Goal: Task Accomplishment & Management: Manage account settings

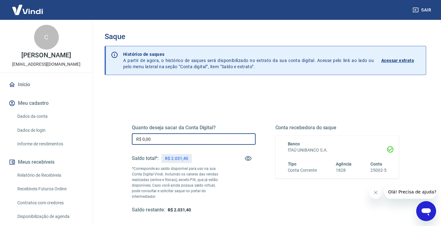
drag, startPoint x: 173, startPoint y: 141, endPoint x: 137, endPoint y: 137, distance: 36.1
click at [137, 137] on input "R$ 0,00" at bounding box center [194, 138] width 124 height 11
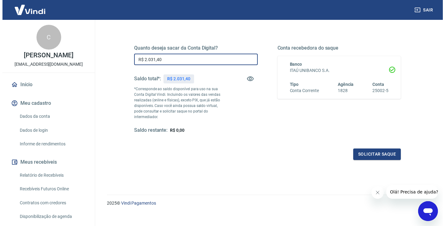
scroll to position [80, 0]
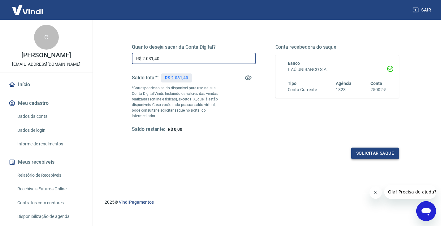
type input "R$ 2.031,40"
click at [363, 149] on button "Solicitar saque" at bounding box center [375, 152] width 48 height 11
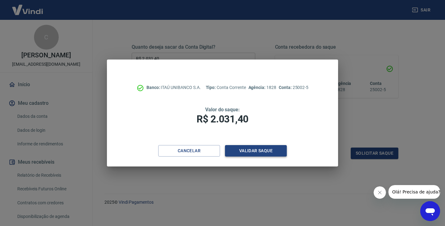
click at [271, 150] on button "Validar saque" at bounding box center [256, 150] width 62 height 11
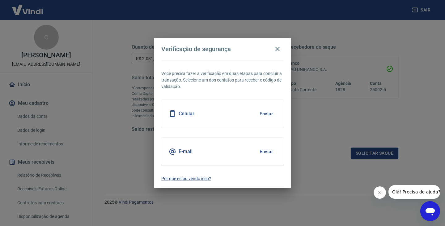
click at [268, 151] on button "Enviar" at bounding box center [266, 151] width 20 height 13
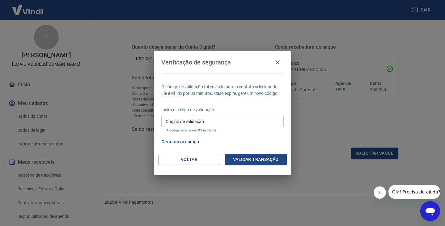
click at [227, 118] on input "Código de validação" at bounding box center [222, 120] width 122 height 11
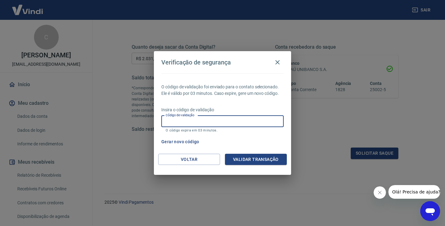
paste input "967203"
type input "967203"
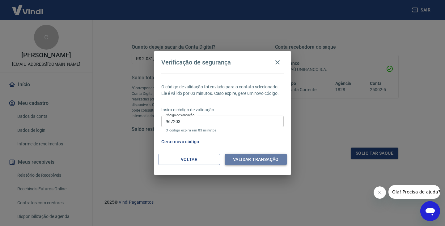
click at [256, 159] on button "Validar transação" at bounding box center [256, 158] width 62 height 11
click at [378, 191] on icon "Fechar mensagem da empresa" at bounding box center [380, 192] width 5 height 5
